Goal: Navigation & Orientation: Go to known website

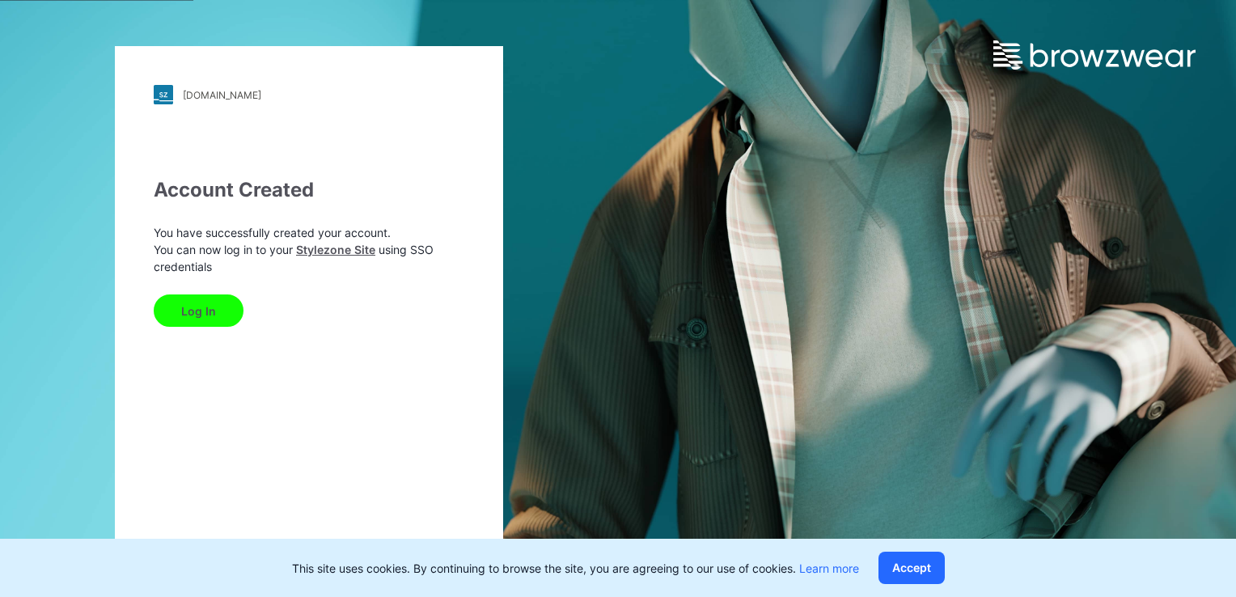
click at [220, 314] on button "Log In" at bounding box center [199, 311] width 90 height 32
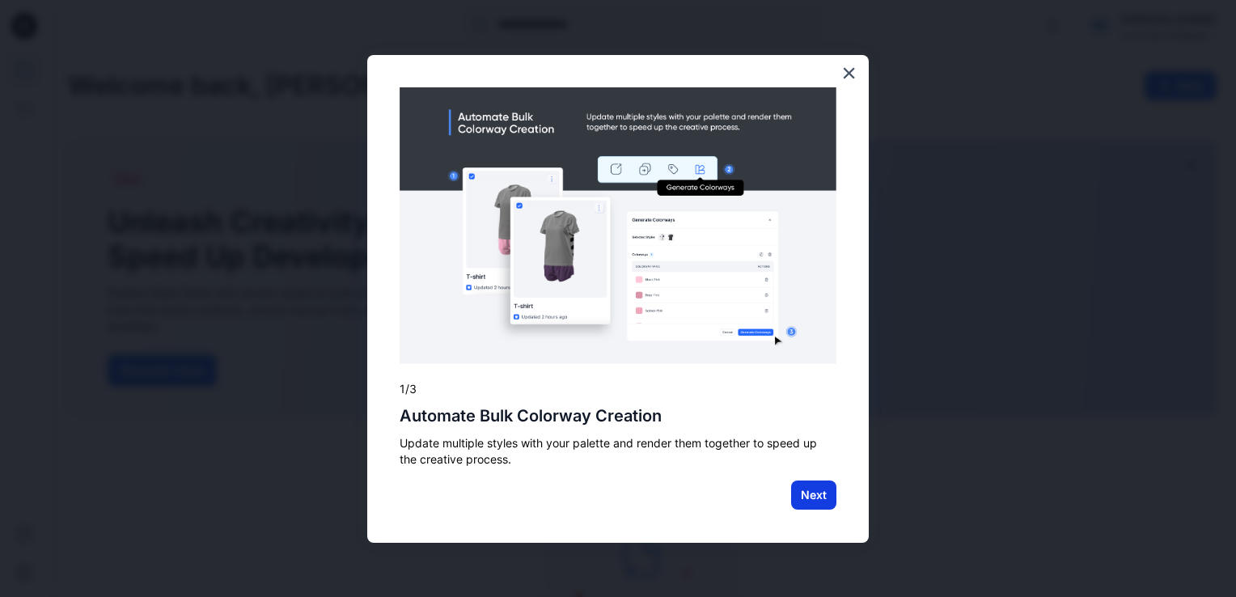
click at [815, 497] on button "Next" at bounding box center [813, 495] width 45 height 29
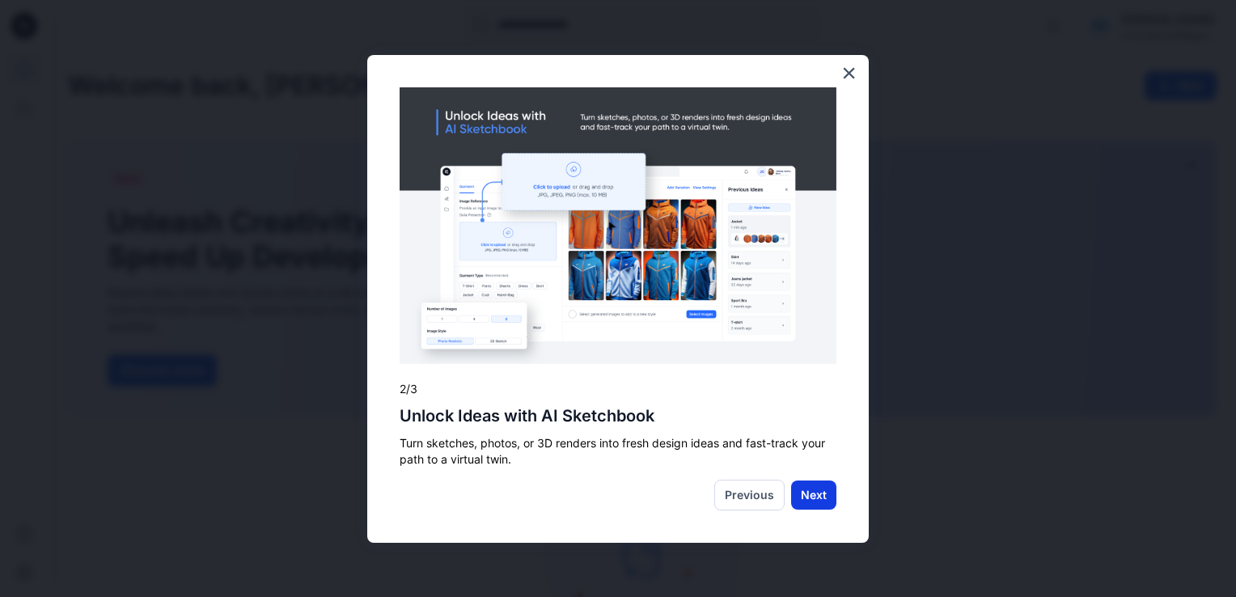
click at [803, 490] on button "Next" at bounding box center [813, 495] width 45 height 29
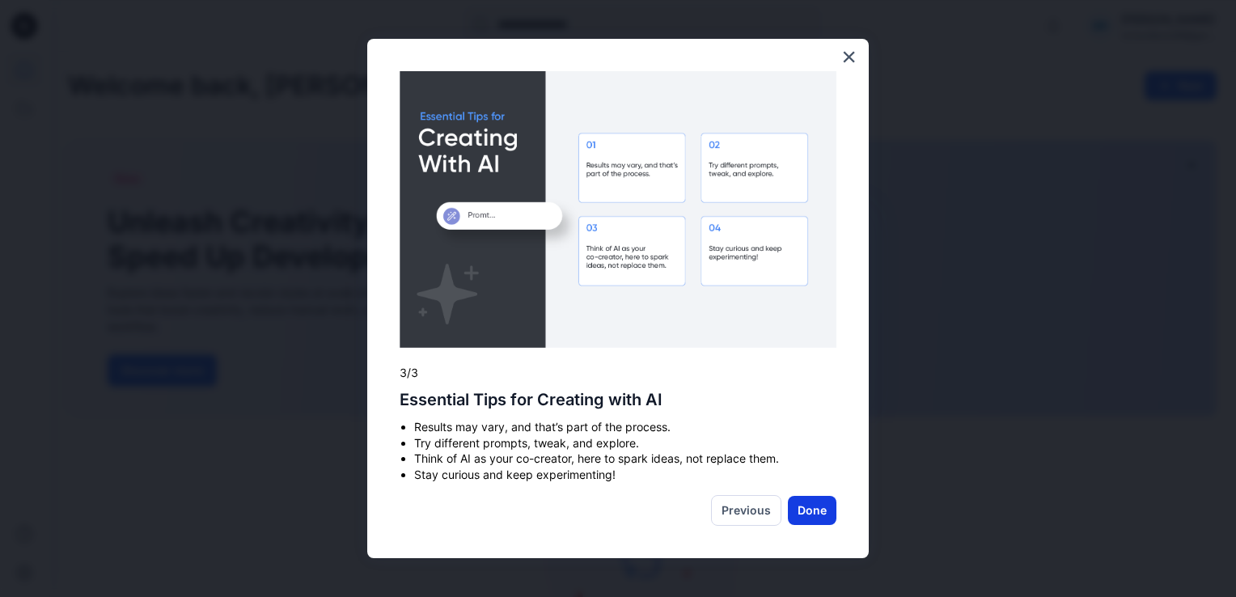
click at [804, 514] on button "Done" at bounding box center [812, 510] width 49 height 29
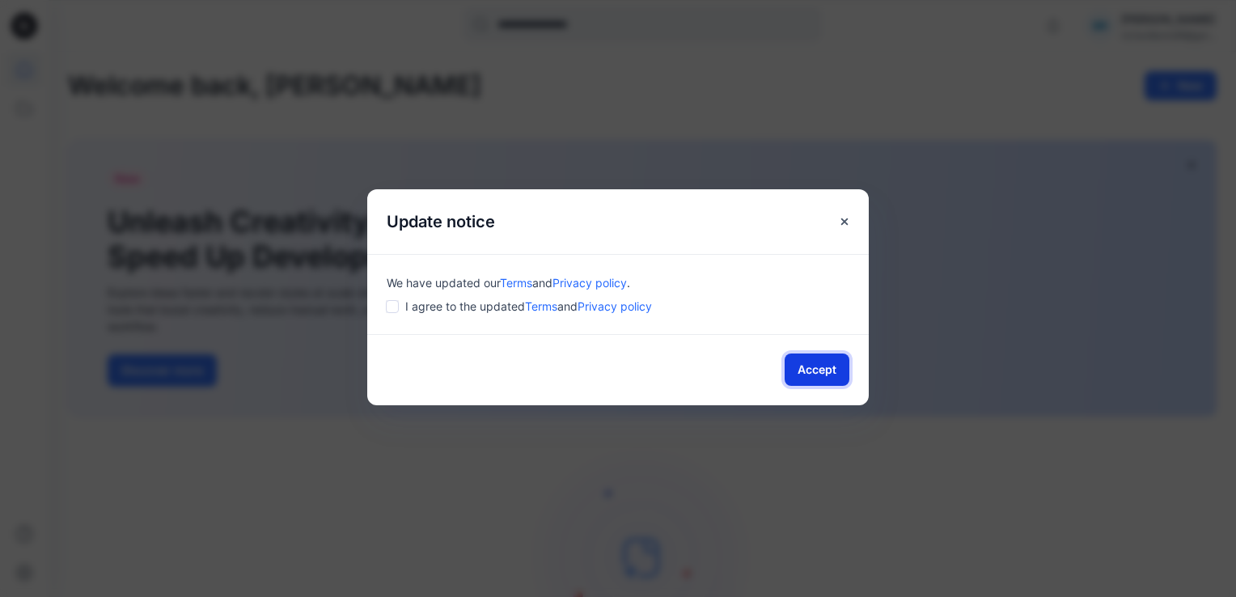
click at [822, 372] on button "Accept" at bounding box center [817, 370] width 65 height 32
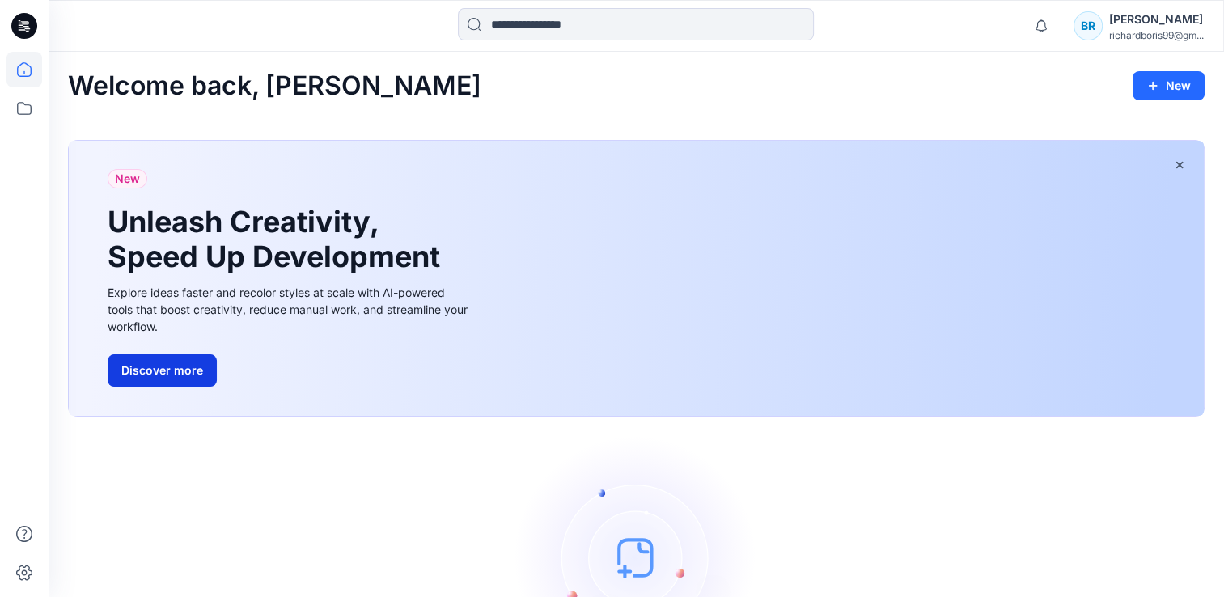
click at [167, 371] on button "Discover more" at bounding box center [162, 370] width 109 height 32
